Goal: Task Accomplishment & Management: Complete application form

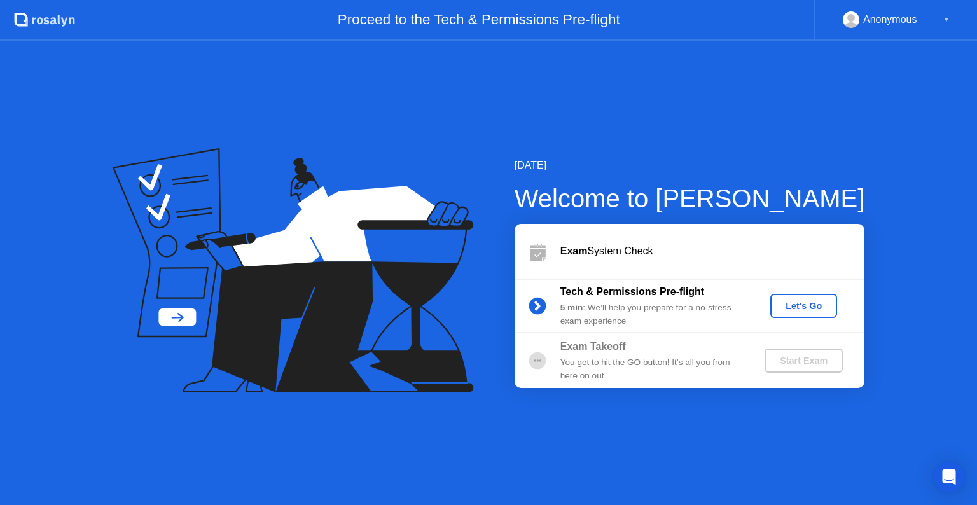
click at [804, 308] on div "Let's Go" at bounding box center [803, 306] width 57 height 10
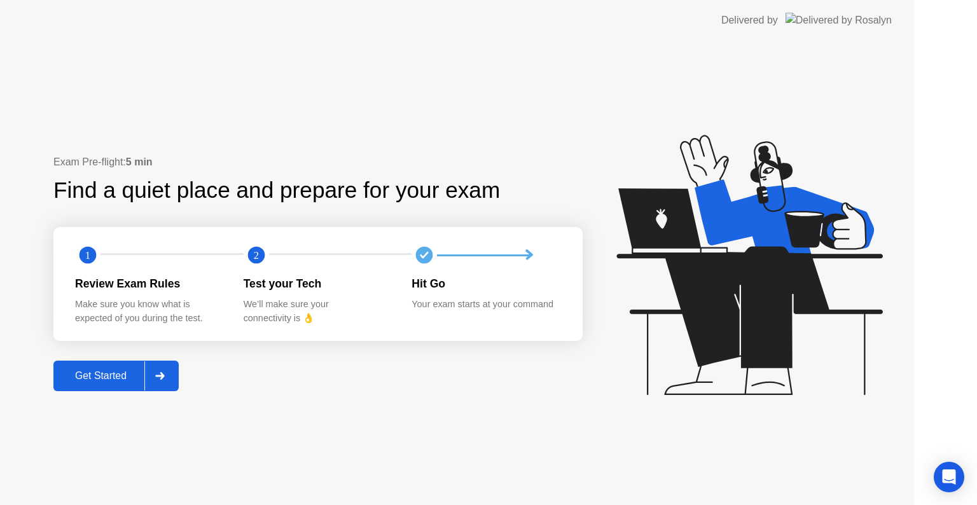
click at [132, 378] on div "Get Started" at bounding box center [100, 375] width 87 height 11
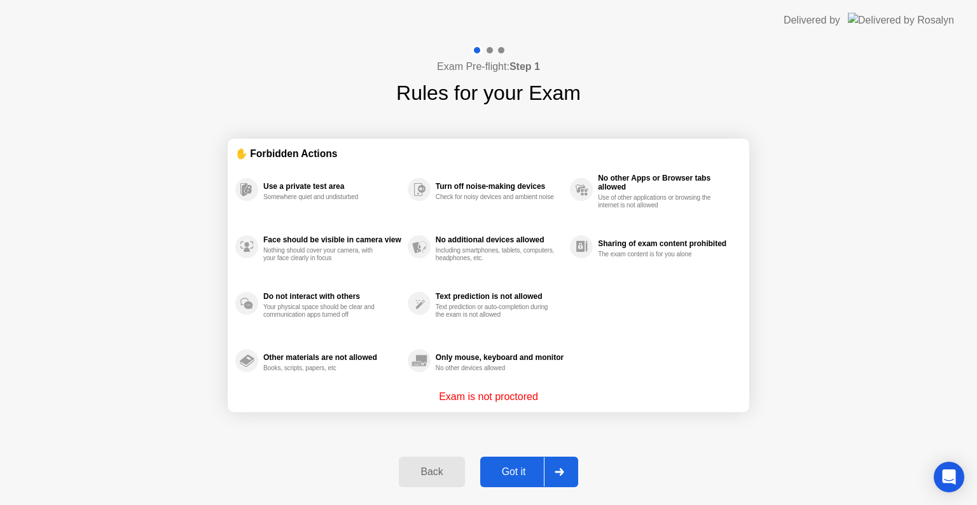
click at [508, 475] on div "Got it" at bounding box center [514, 471] width 60 height 11
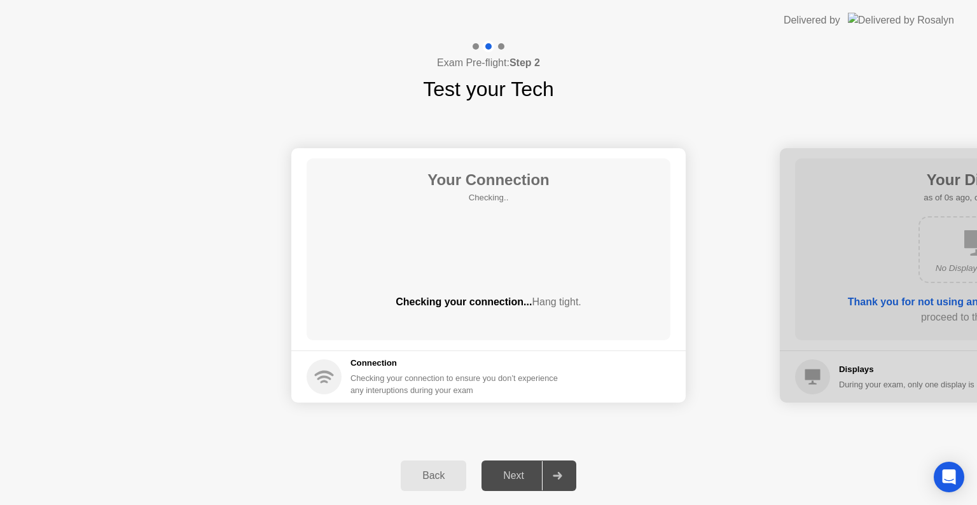
click at [523, 475] on div "Next" at bounding box center [513, 475] width 57 height 11
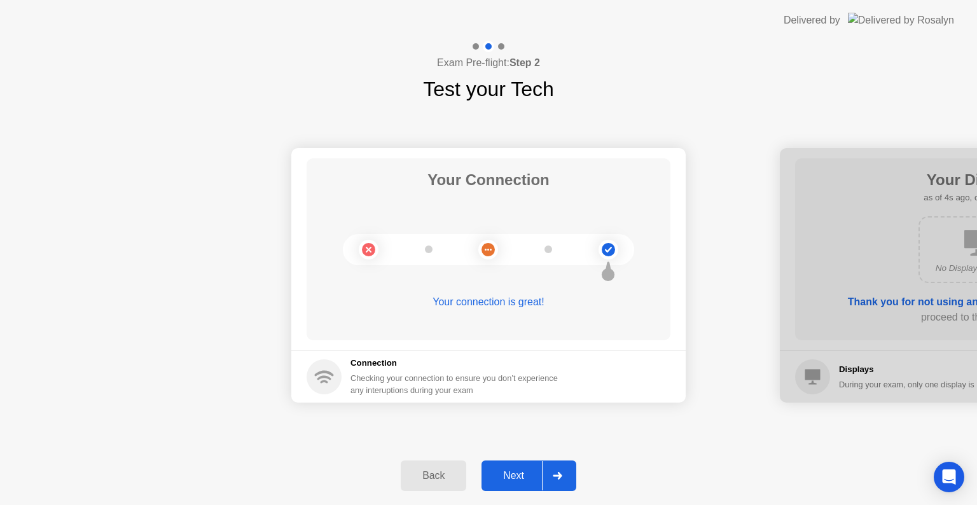
click at [557, 472] on icon at bounding box center [558, 476] width 10 height 8
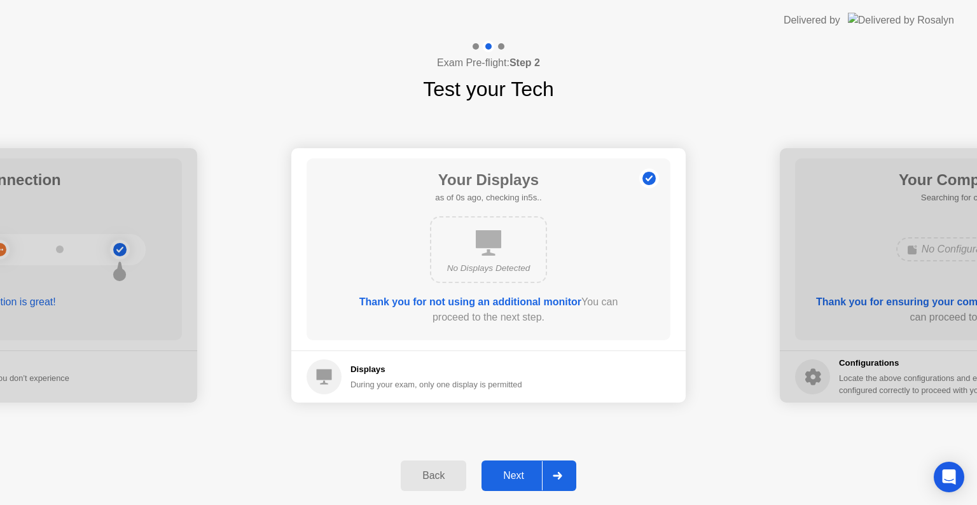
click at [557, 472] on icon at bounding box center [558, 476] width 10 height 8
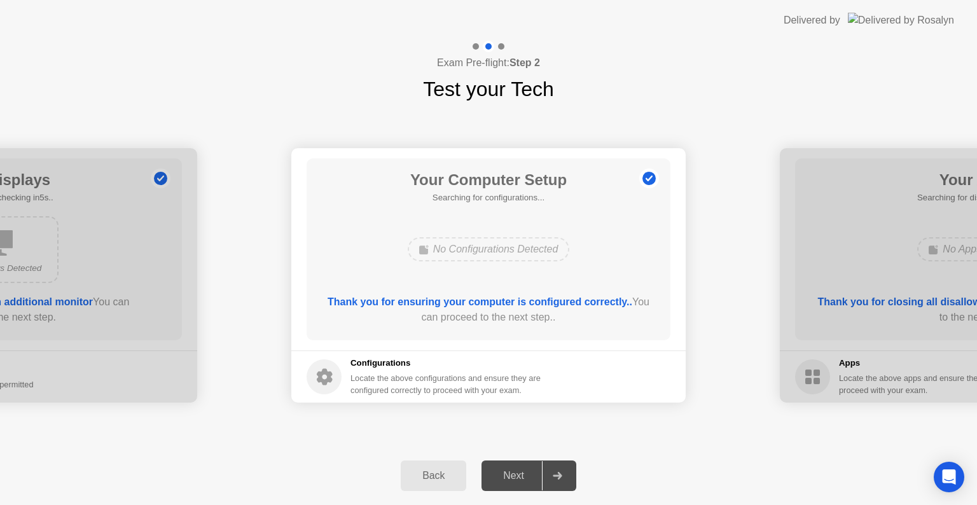
click at [557, 472] on icon at bounding box center [558, 476] width 10 height 8
click at [497, 476] on div "Next" at bounding box center [513, 475] width 57 height 11
click at [532, 471] on div "Next" at bounding box center [513, 475] width 57 height 11
click at [560, 475] on icon at bounding box center [557, 476] width 9 height 8
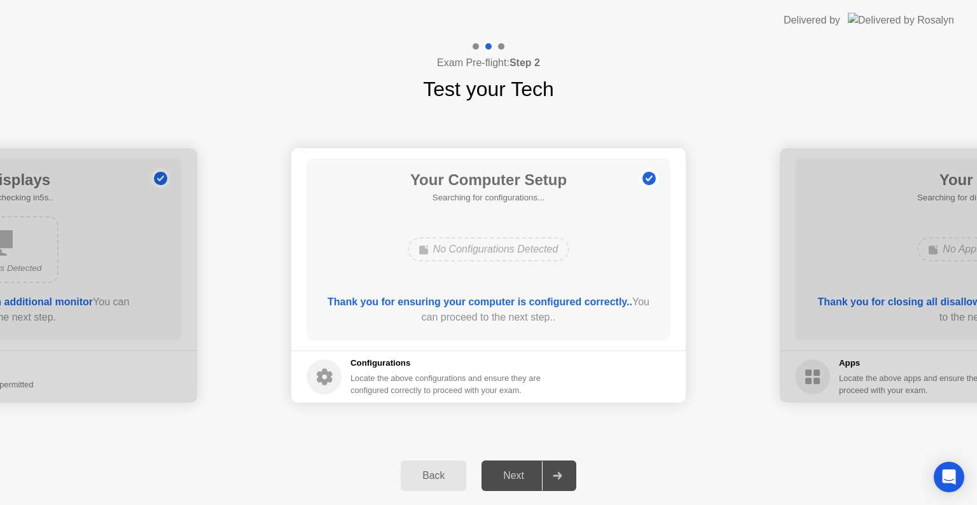
click at [560, 475] on icon at bounding box center [557, 476] width 9 height 8
click at [494, 246] on div "No Configurations Detected" at bounding box center [489, 249] width 162 height 24
click at [560, 464] on div at bounding box center [557, 475] width 31 height 29
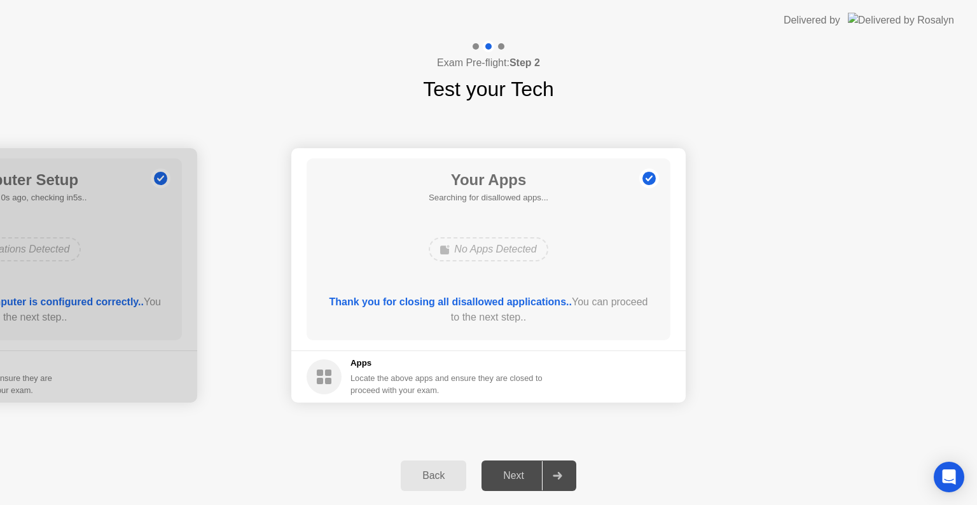
click at [560, 464] on div at bounding box center [557, 475] width 31 height 29
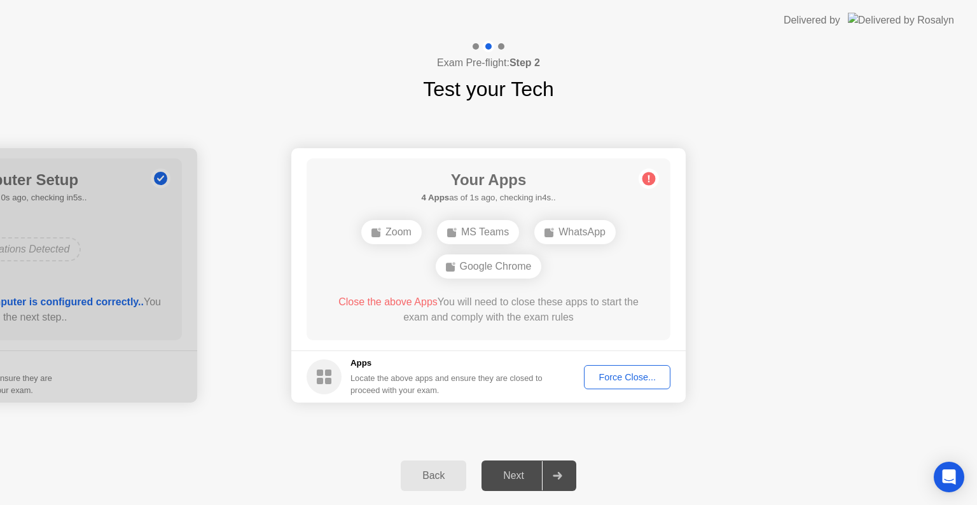
click at [644, 377] on div "Force Close..." at bounding box center [627, 377] width 78 height 10
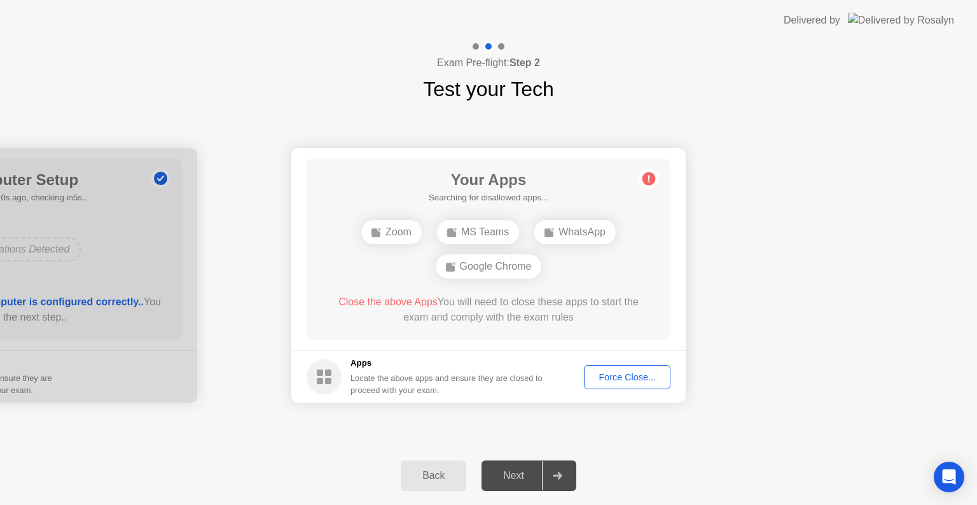
click at [622, 374] on div "Force Close..." at bounding box center [627, 377] width 78 height 10
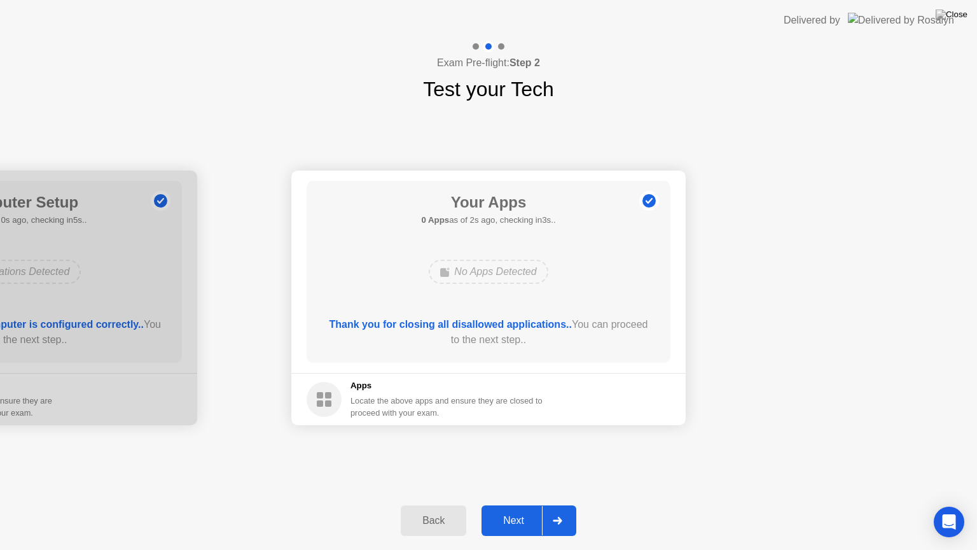
click at [529, 504] on div "Next" at bounding box center [513, 520] width 57 height 11
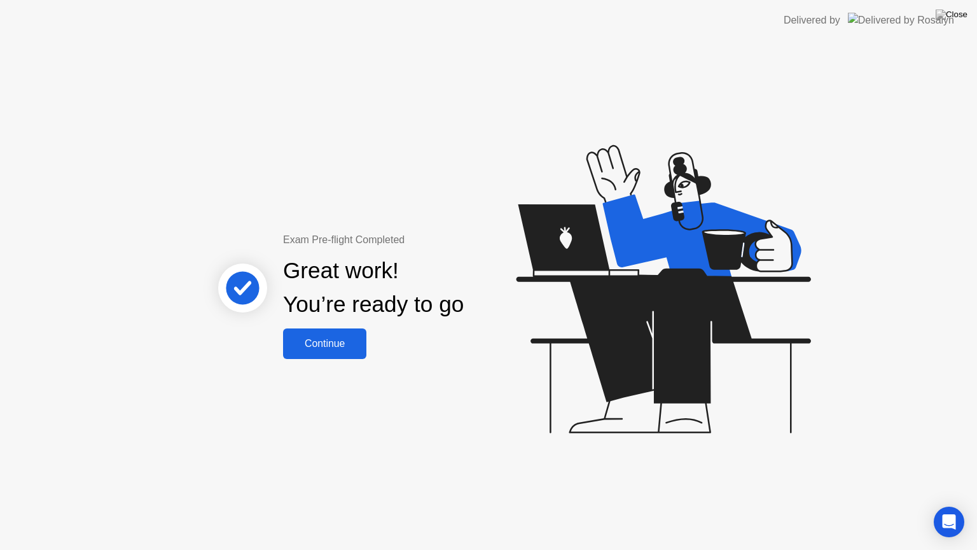
click at [345, 349] on div "Continue" at bounding box center [325, 343] width 76 height 11
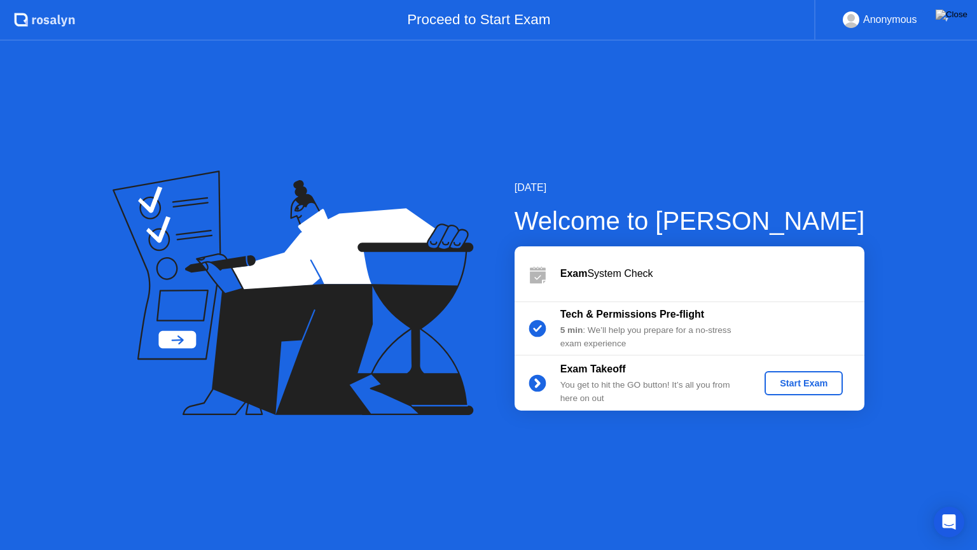
click at [806, 385] on div "Start Exam" at bounding box center [804, 383] width 68 height 10
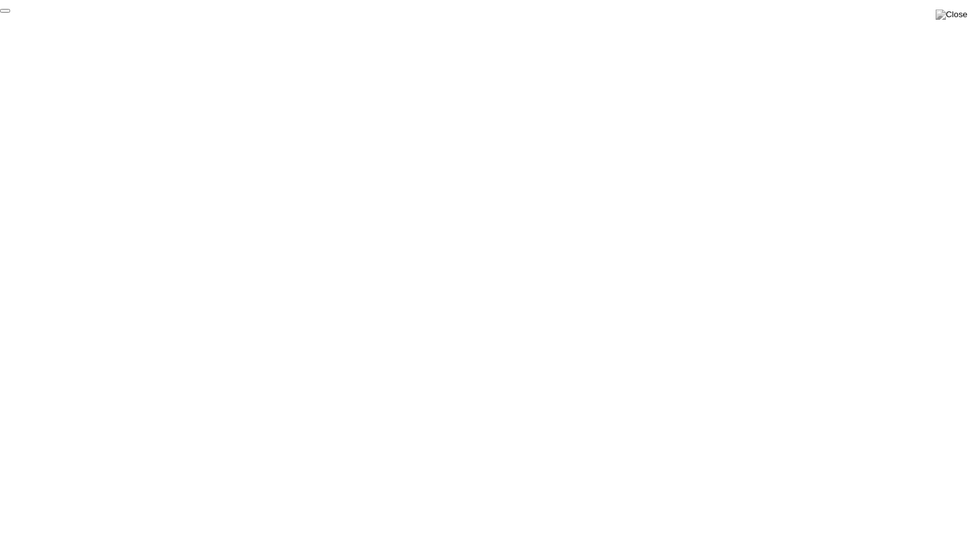
click div "End Proctoring Session"
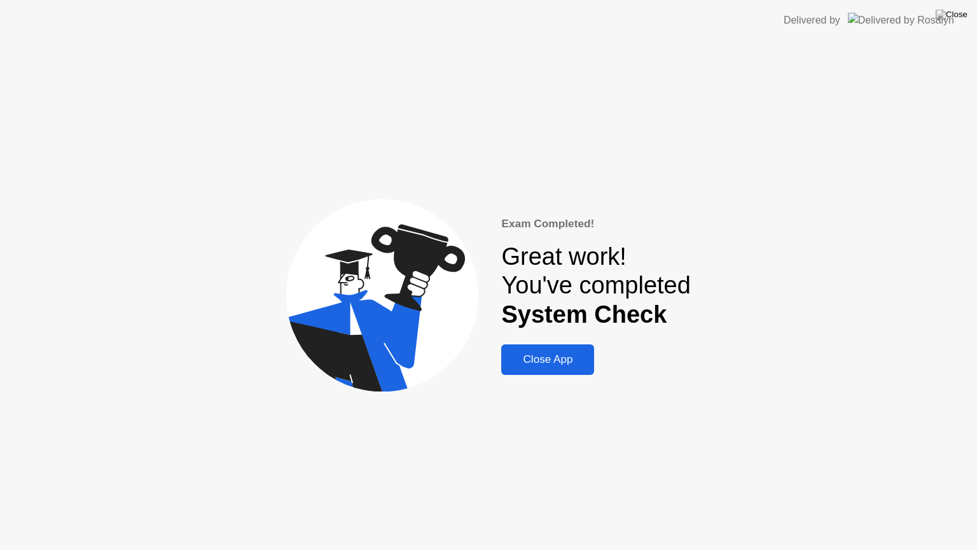
click at [560, 357] on div "Close App" at bounding box center [547, 359] width 85 height 13
